Goal: Information Seeking & Learning: Learn about a topic

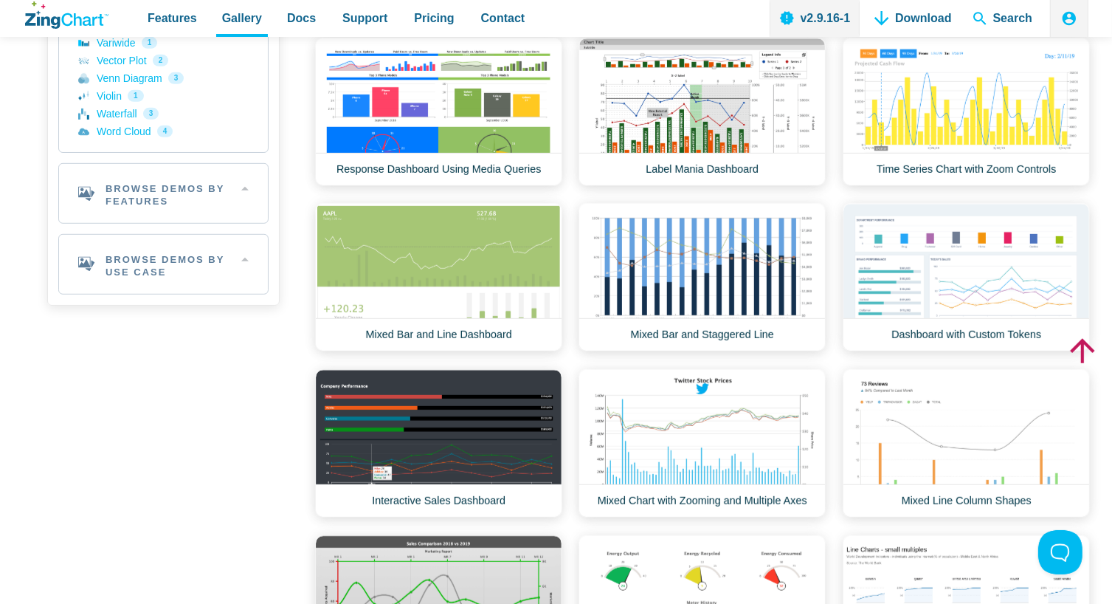
scroll to position [590, 0]
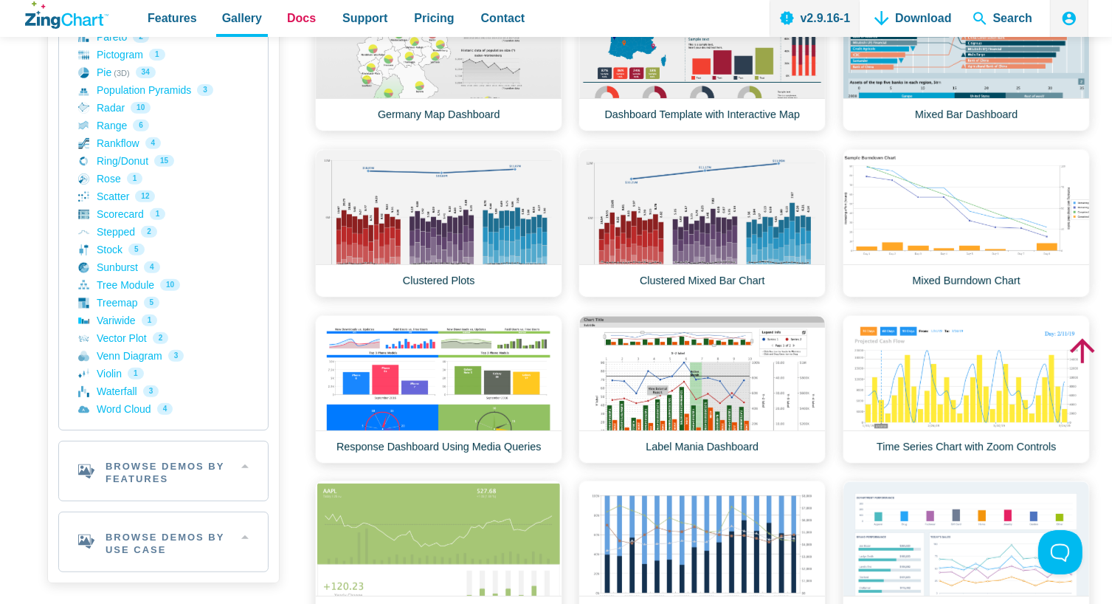
click at [292, 22] on span "Docs" at bounding box center [301, 18] width 29 height 20
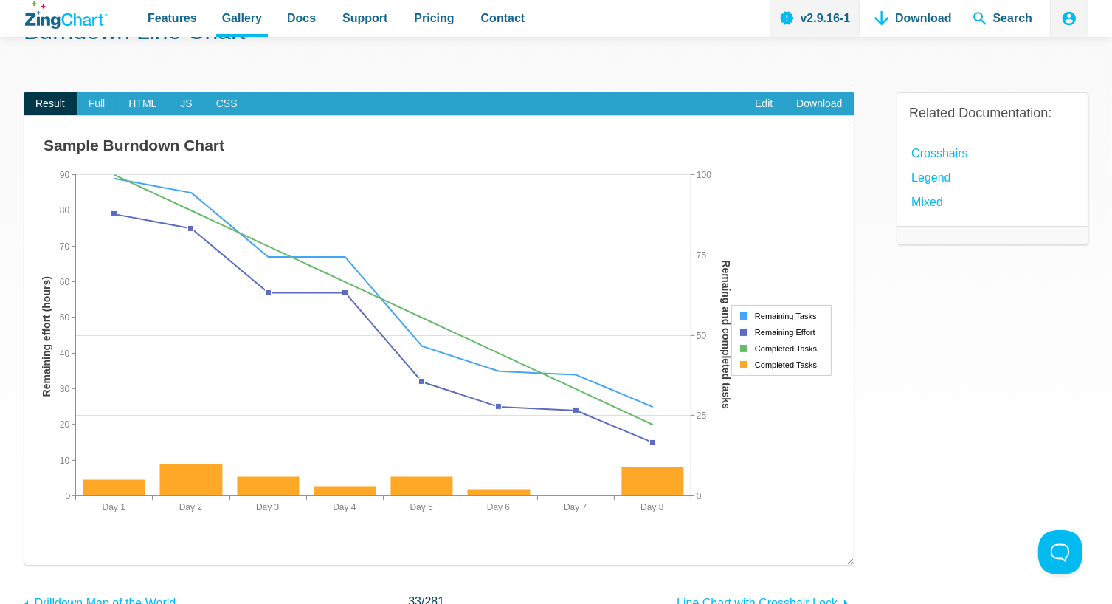
scroll to position [148, 0]
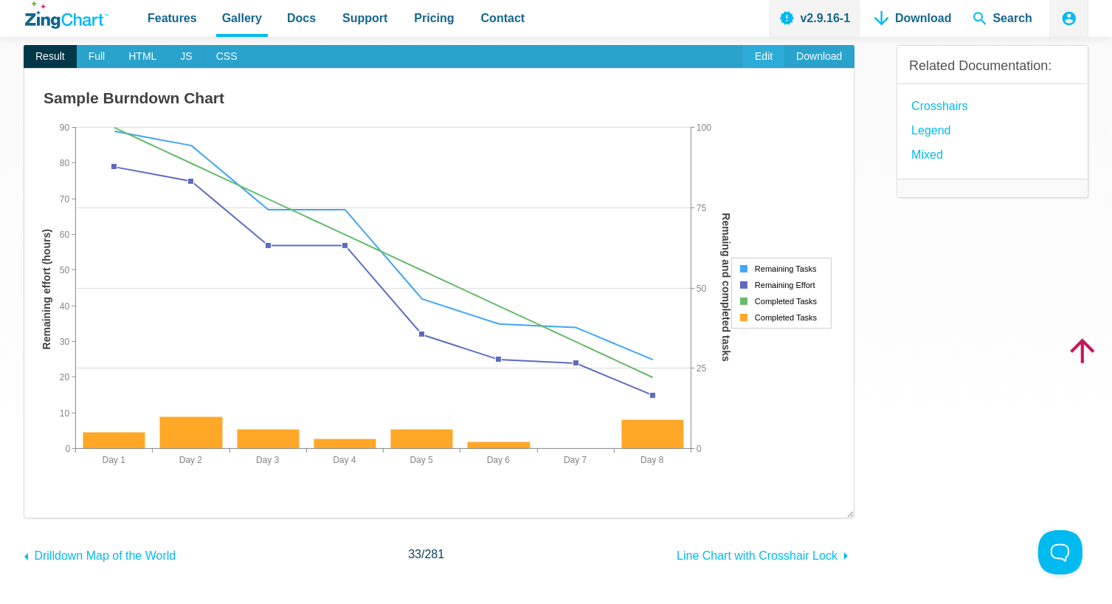
click at [766, 55] on link "Edit" at bounding box center [763, 57] width 41 height 24
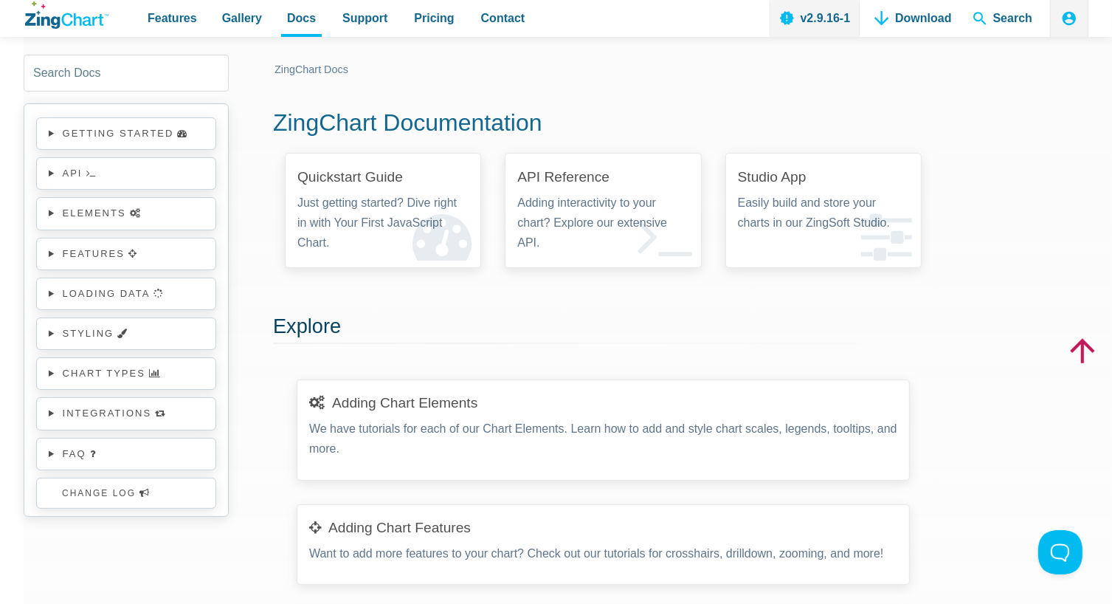
scroll to position [74, 0]
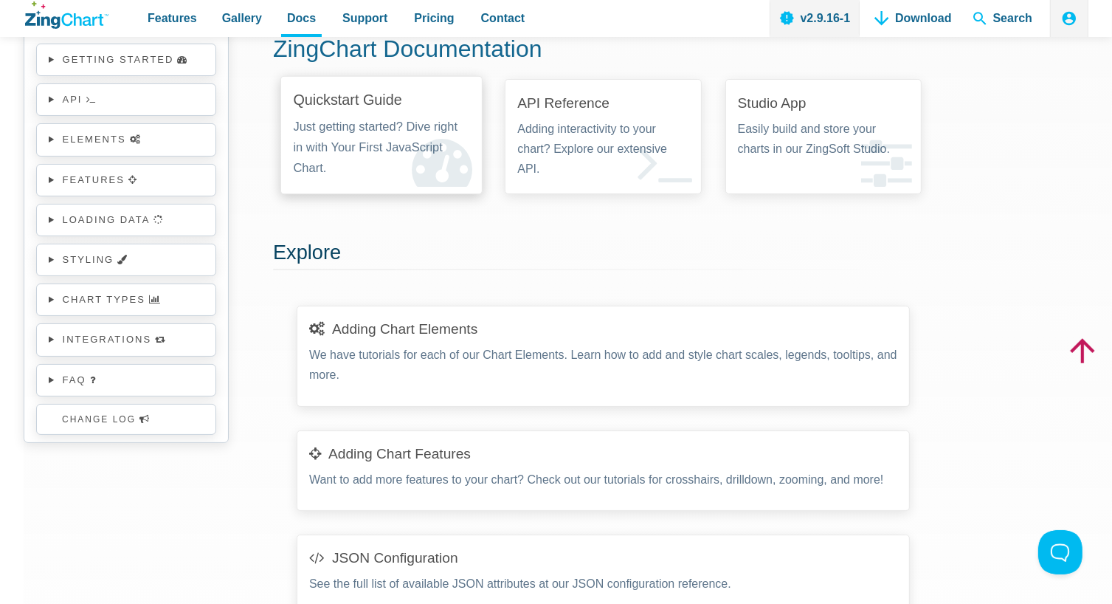
click at [390, 118] on p "Just getting started? Dive right in with Your First JavaScript Chart." at bounding box center [382, 148] width 176 height 62
click at [361, 146] on p "Just getting started? Dive right in with Your First JavaScript Chart." at bounding box center [382, 148] width 176 height 62
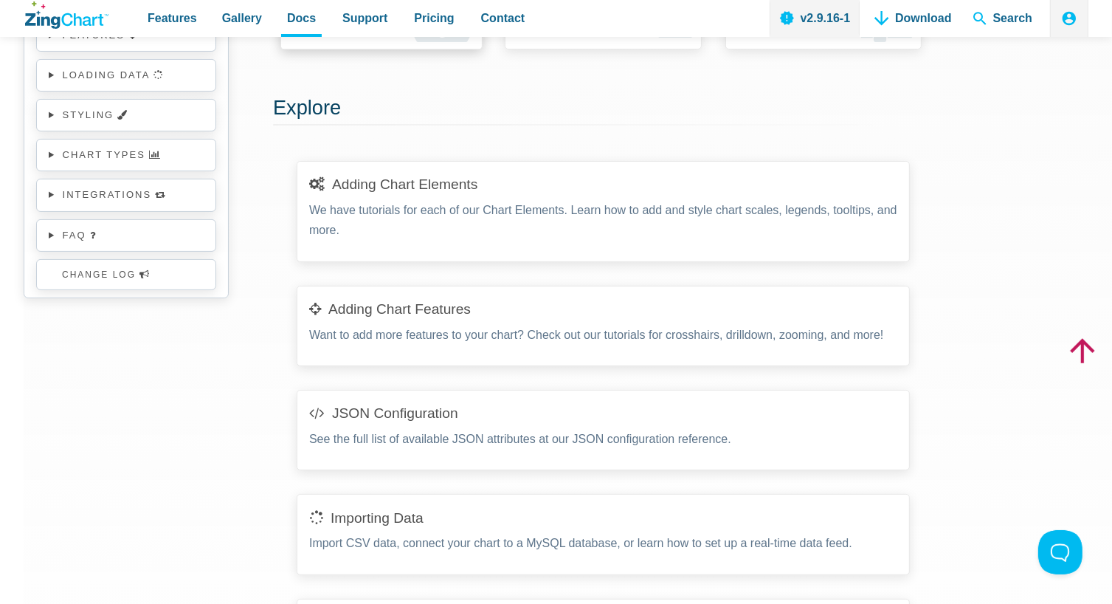
scroll to position [221, 0]
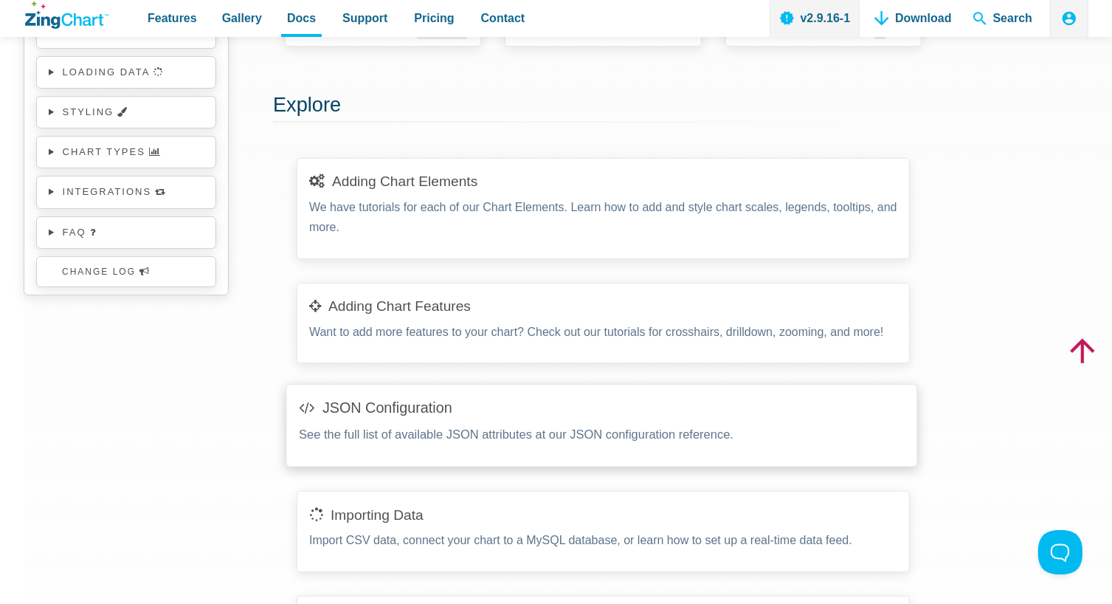
click at [384, 411] on link "JSON Configuration" at bounding box center [388, 408] width 130 height 16
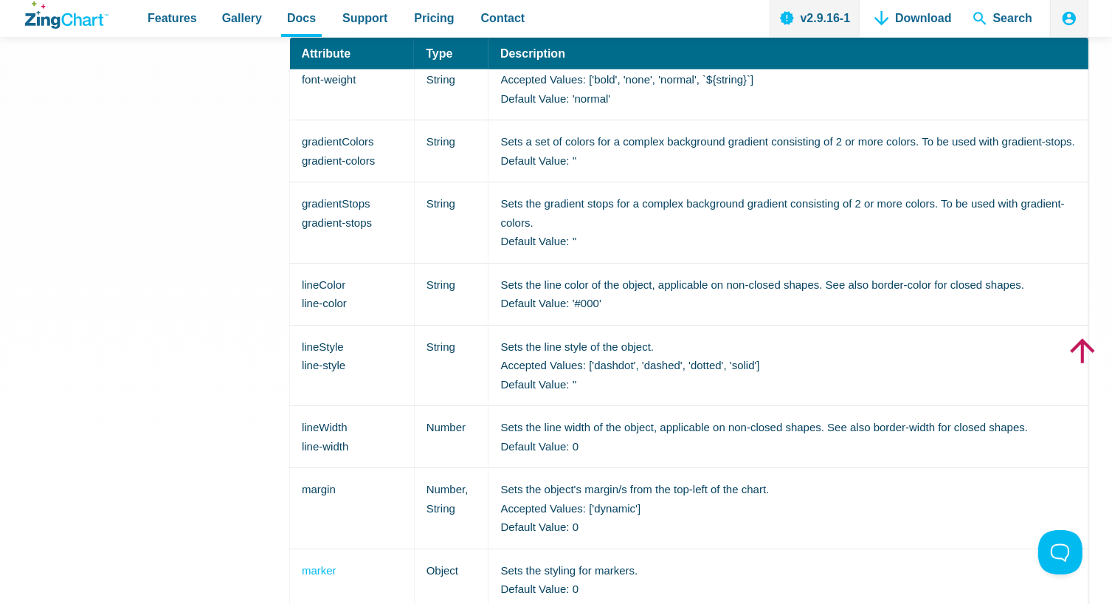
scroll to position [2214, 0]
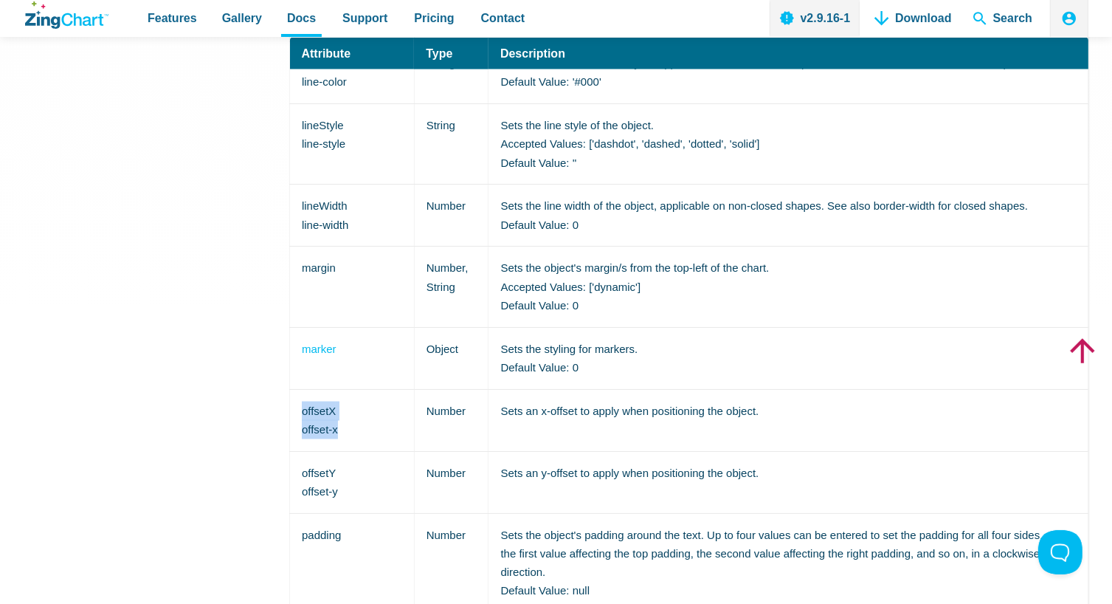
drag, startPoint x: 334, startPoint y: 412, endPoint x: 297, endPoint y: 391, distance: 42.3
click at [297, 391] on td "offsetX offset-x" at bounding box center [352, 420] width 125 height 62
copy td "offsetX offset-x"
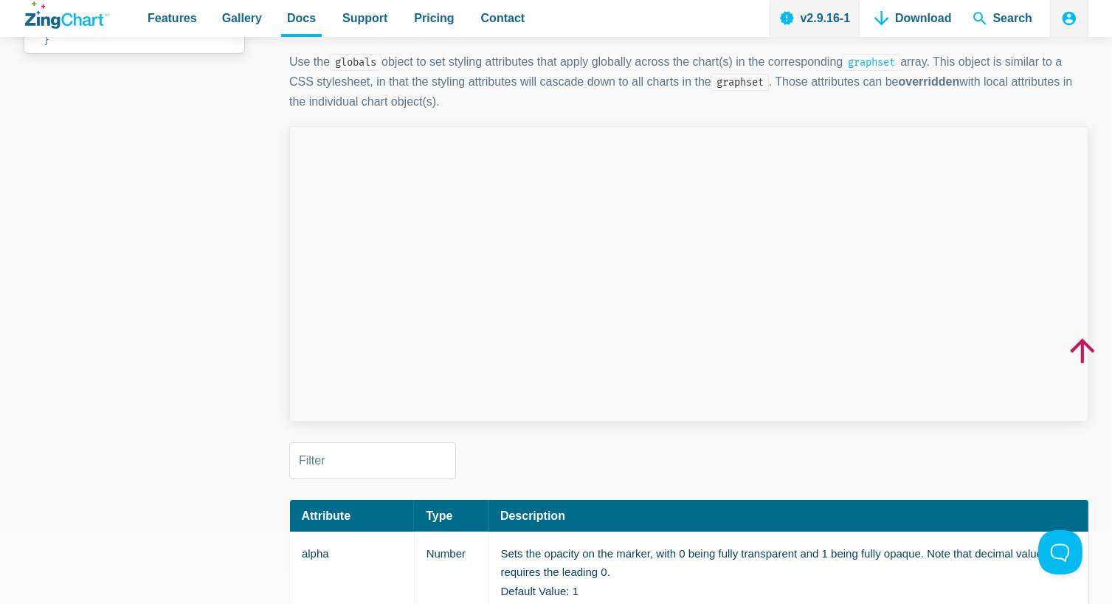
scroll to position [74, 0]
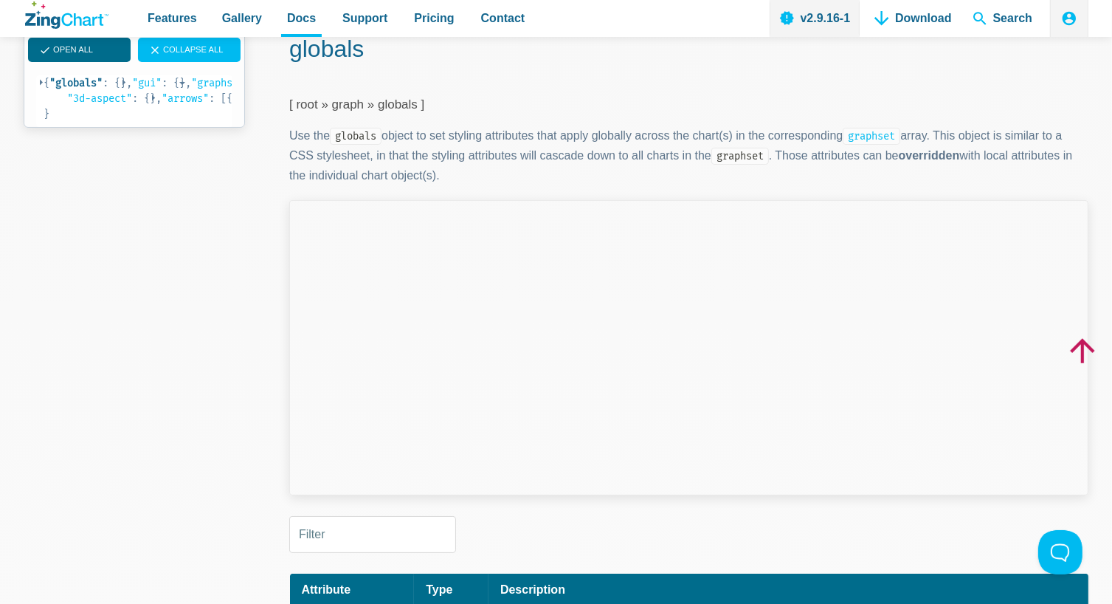
click at [46, 86] on span "App Content" at bounding box center [43, 83] width 6 height 6
click at [50, 106] on pre "{ "globals" : { "marker" : { "bottom-state" : {}, "media-rules" : [{}], "top-st…" at bounding box center [134, 108] width 196 height 67
click at [44, 88] on span "App Content" at bounding box center [41, 85] width 6 height 6
click at [123, 86] on span "App Content" at bounding box center [126, 83] width 6 height 6
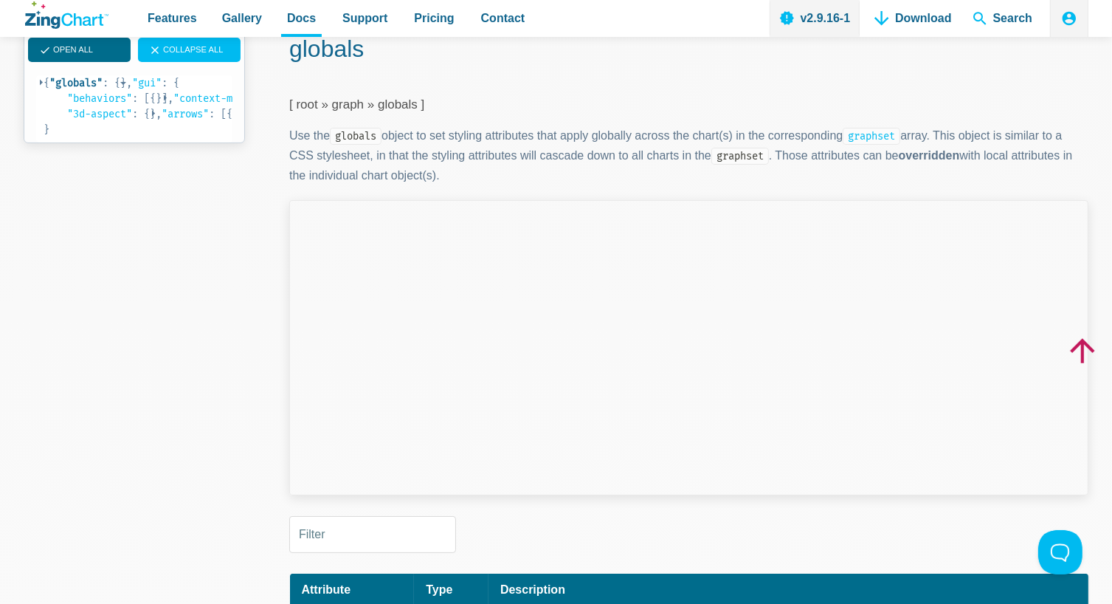
click at [50, 123] on pre "{ "globals" : { "marker" : { "bottom-state" : {}, "media-rules" : [{}], "top-st…" at bounding box center [134, 108] width 196 height 67
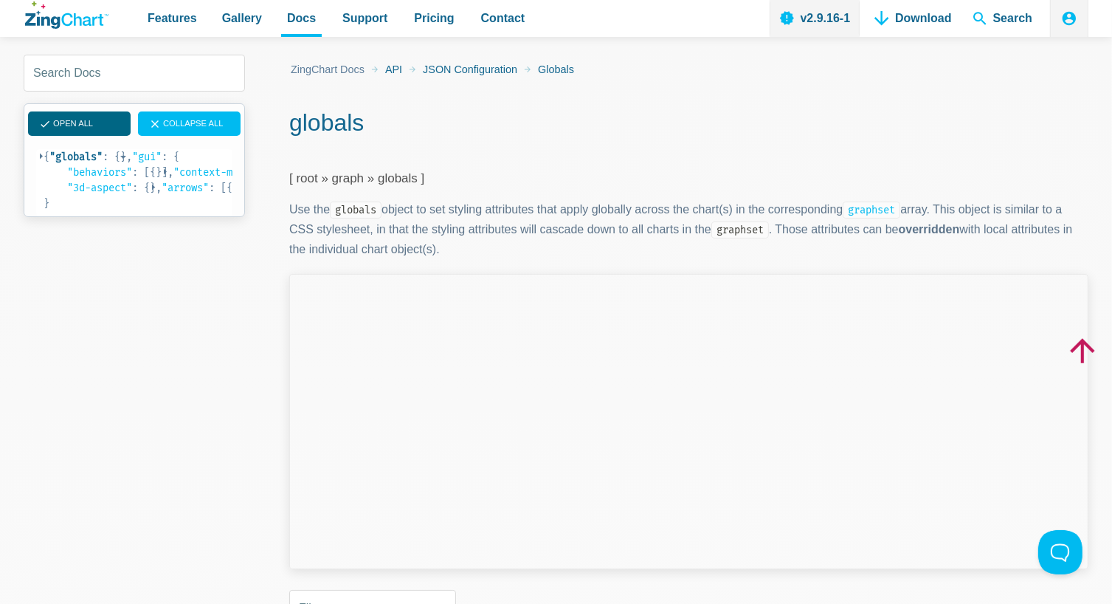
click at [70, 128] on span "Open All" at bounding box center [73, 124] width 40 height 14
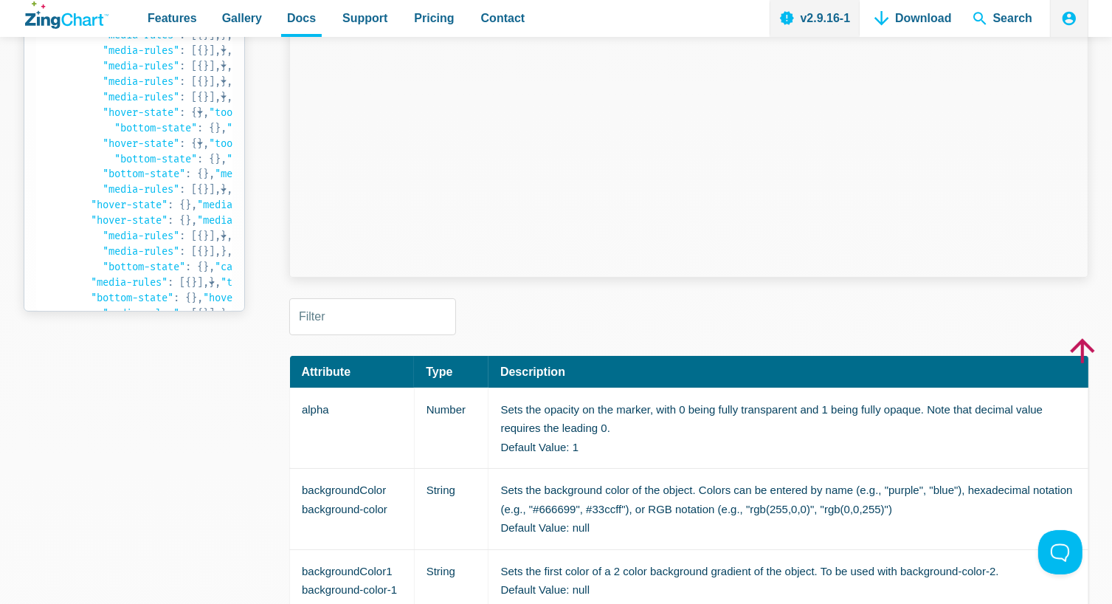
scroll to position [325, 0]
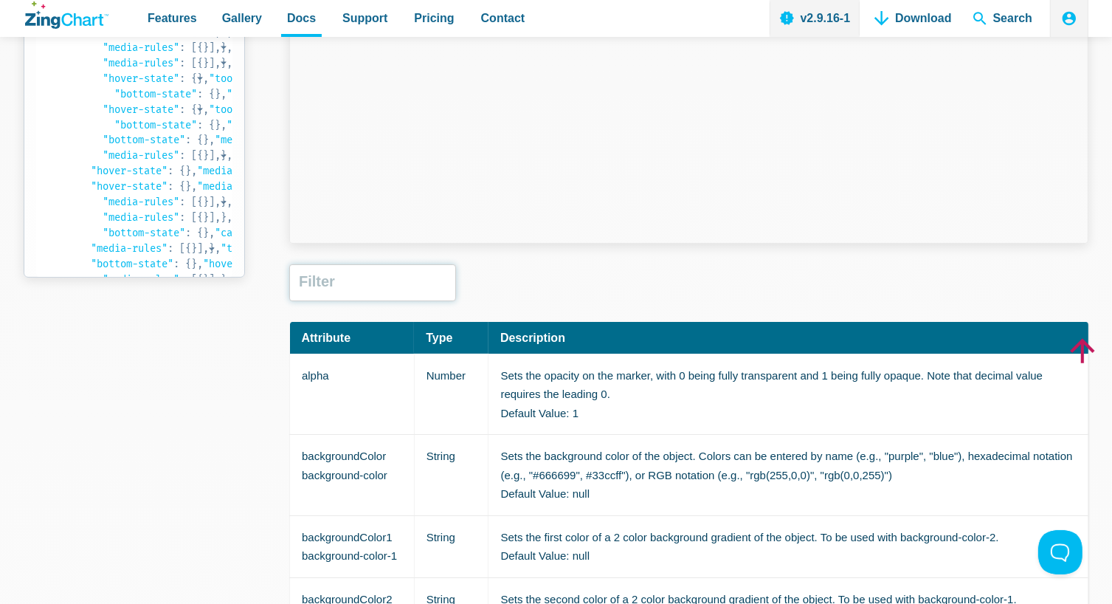
click at [345, 291] on input "App Content" at bounding box center [372, 282] width 167 height 37
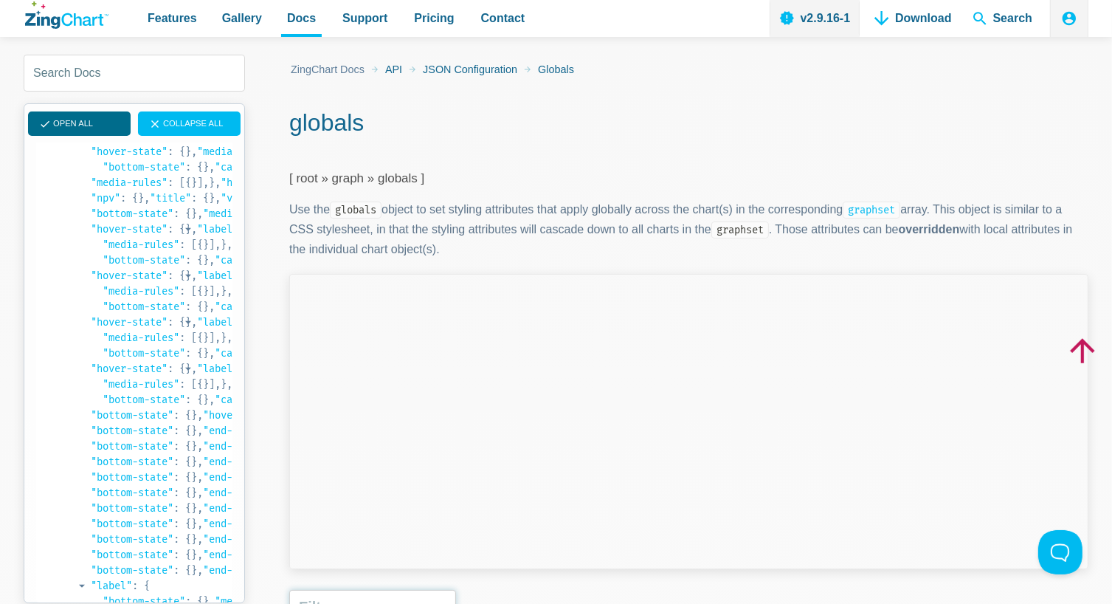
scroll to position [1107, 0]
drag, startPoint x: 469, startPoint y: 67, endPoint x: 448, endPoint y: 69, distance: 20.7
click at [448, 69] on link "JSON Configuration" at bounding box center [470, 70] width 94 height 18
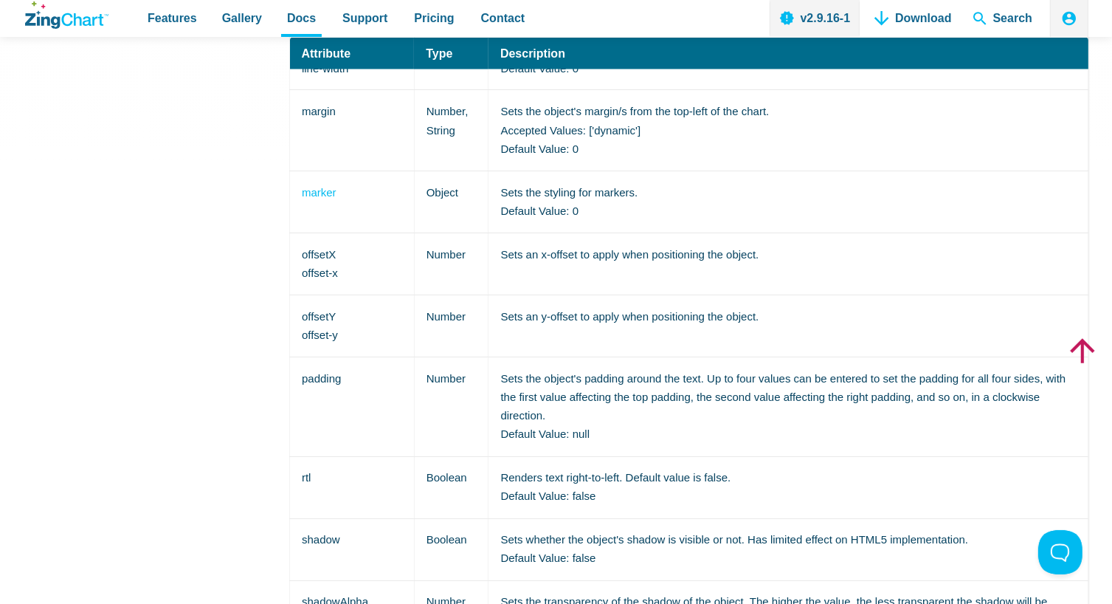
scroll to position [2362, 0]
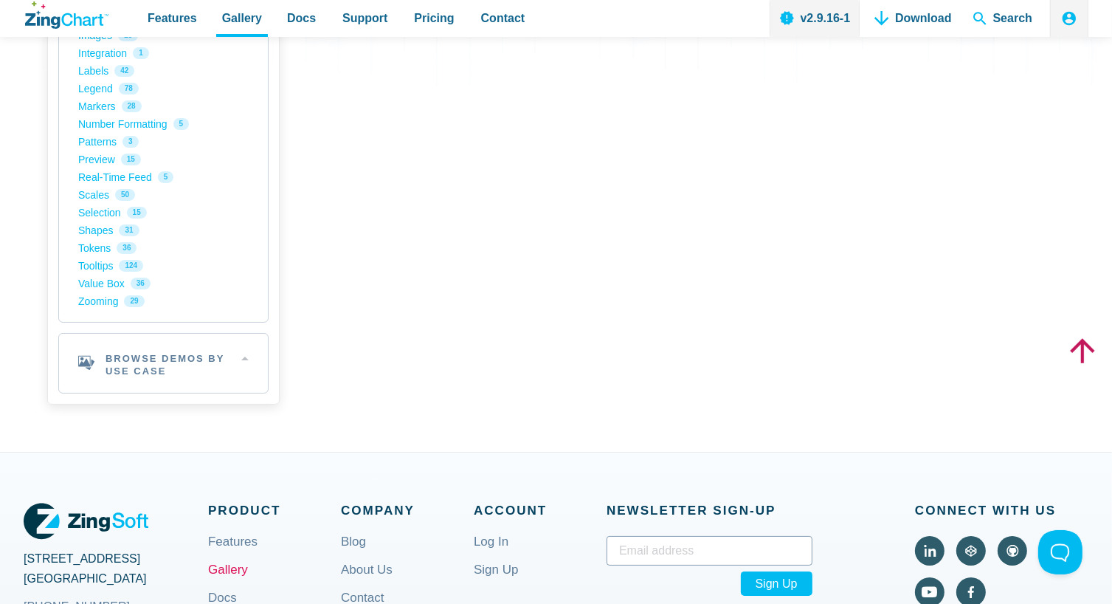
scroll to position [517, 0]
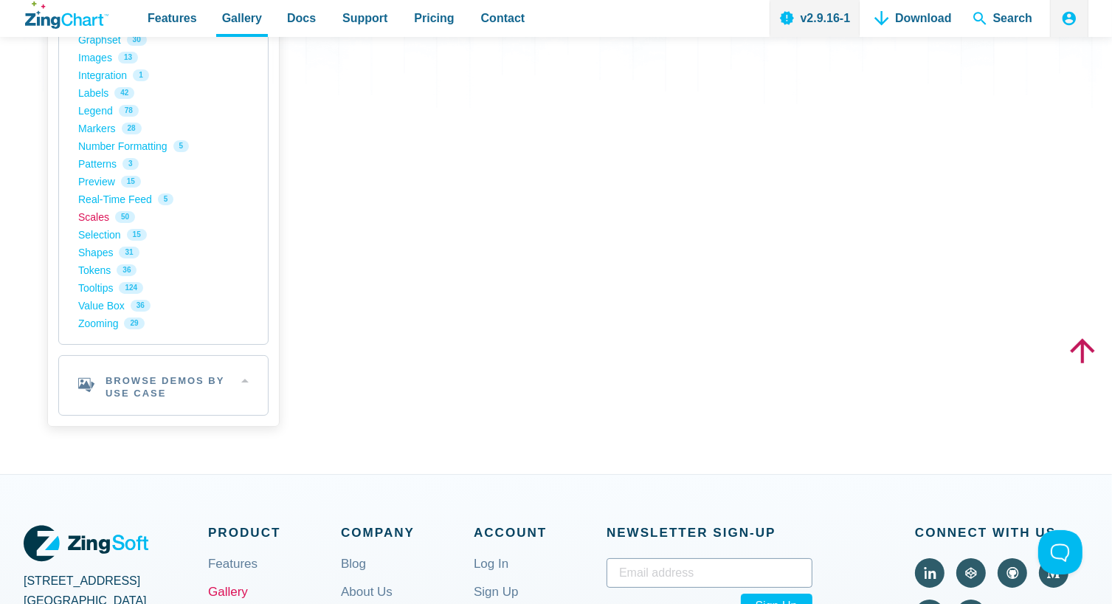
click at [93, 211] on link "Scales 50" at bounding box center [163, 217] width 170 height 18
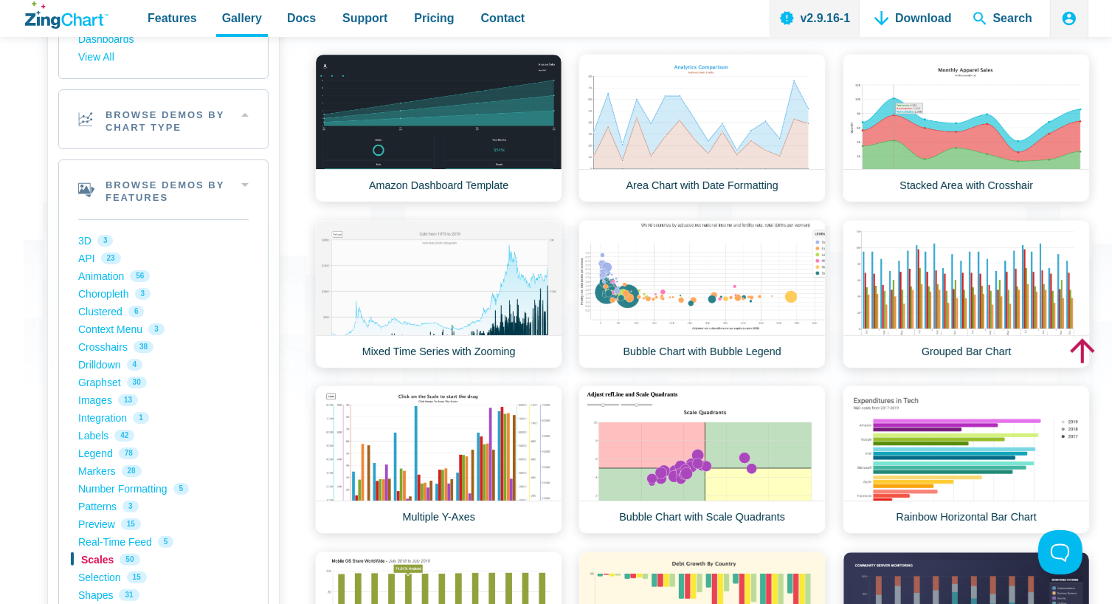
scroll to position [443, 0]
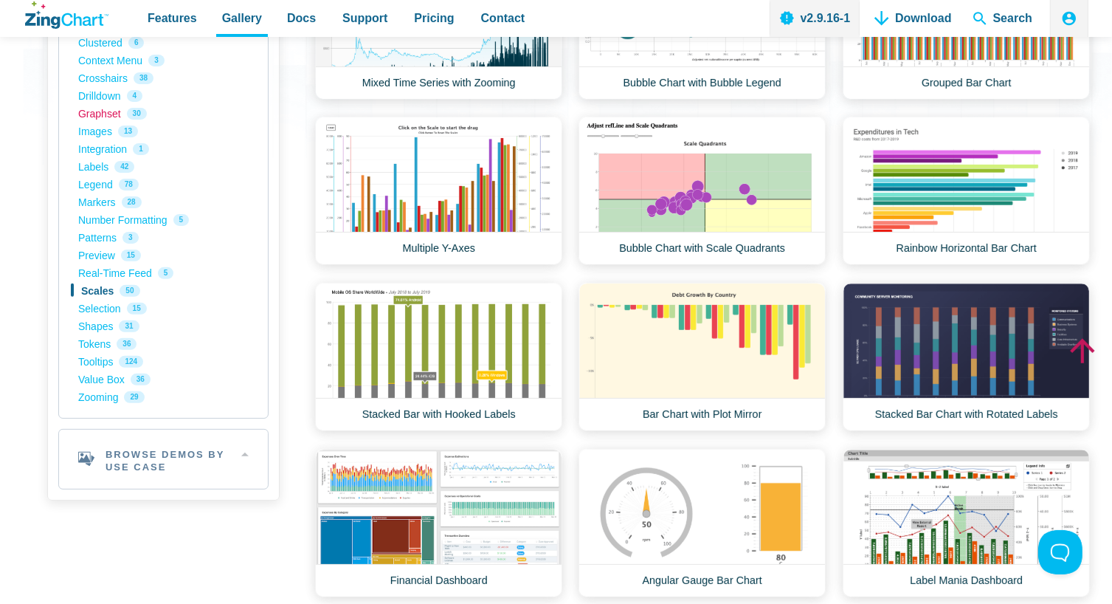
click at [94, 111] on link "Graphset 30" at bounding box center [163, 114] width 170 height 18
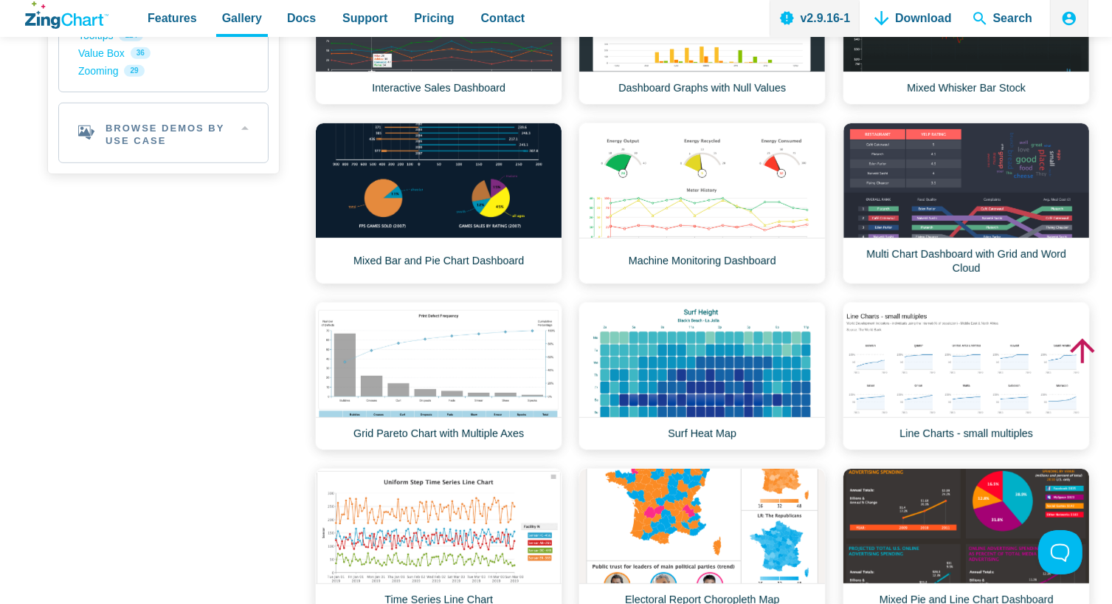
scroll to position [812, 0]
